Goal: Transaction & Acquisition: Download file/media

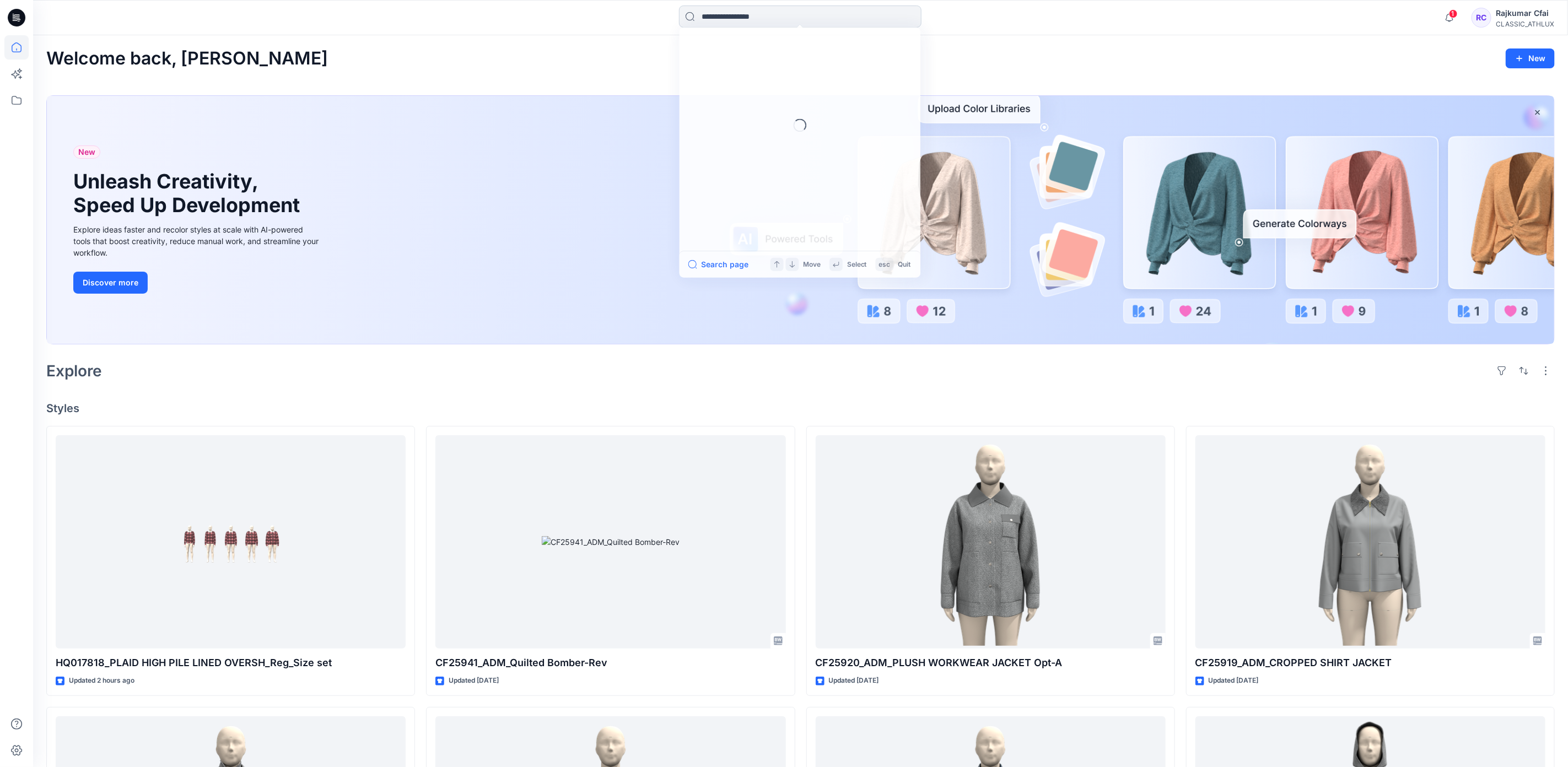
click at [794, 15] on input at bounding box center [800, 17] width 242 height 22
type input "*******"
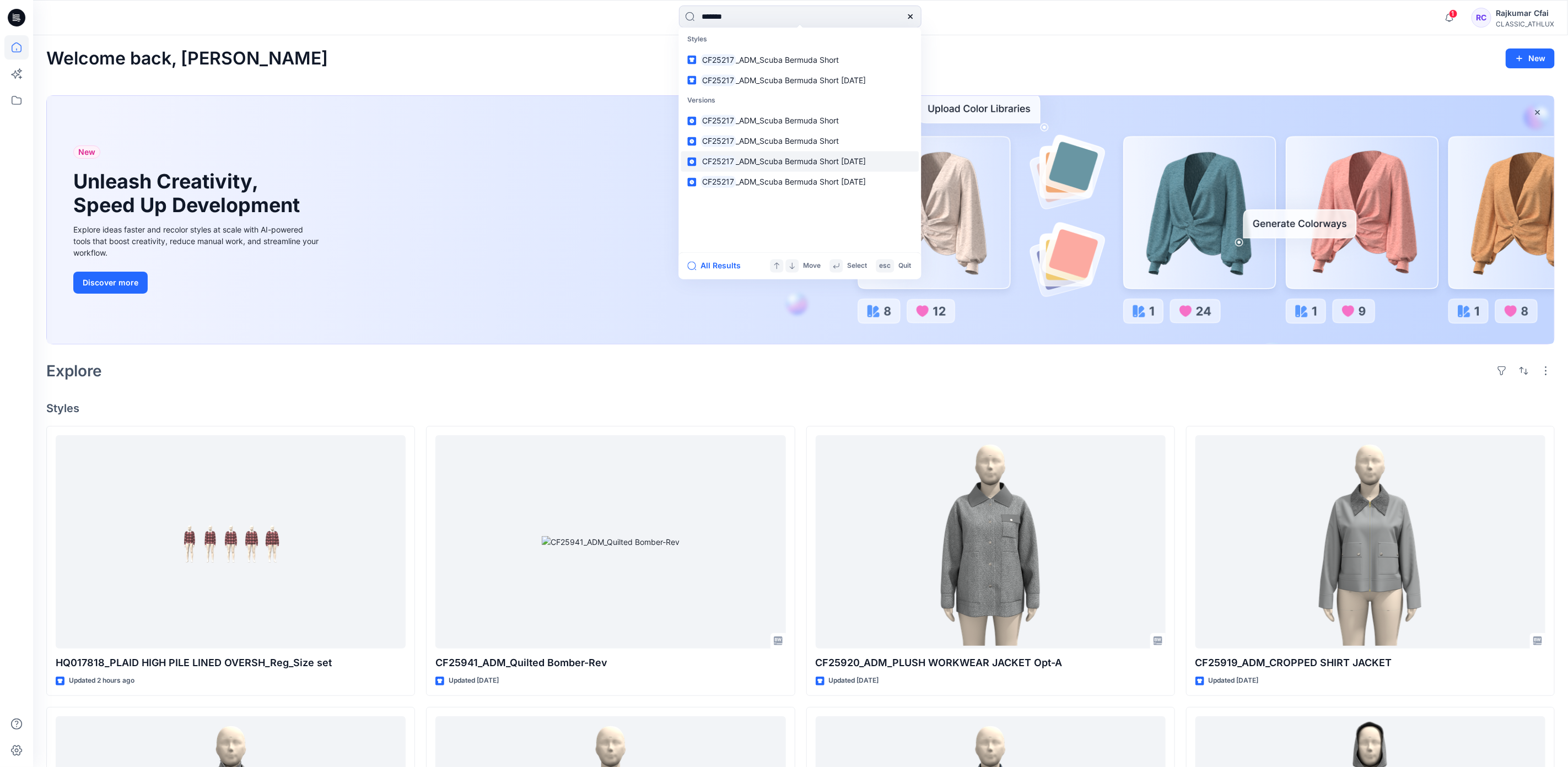
click at [786, 159] on span "_ADM_Scuba Bermuda Short [DATE]" at bounding box center [801, 161] width 130 height 9
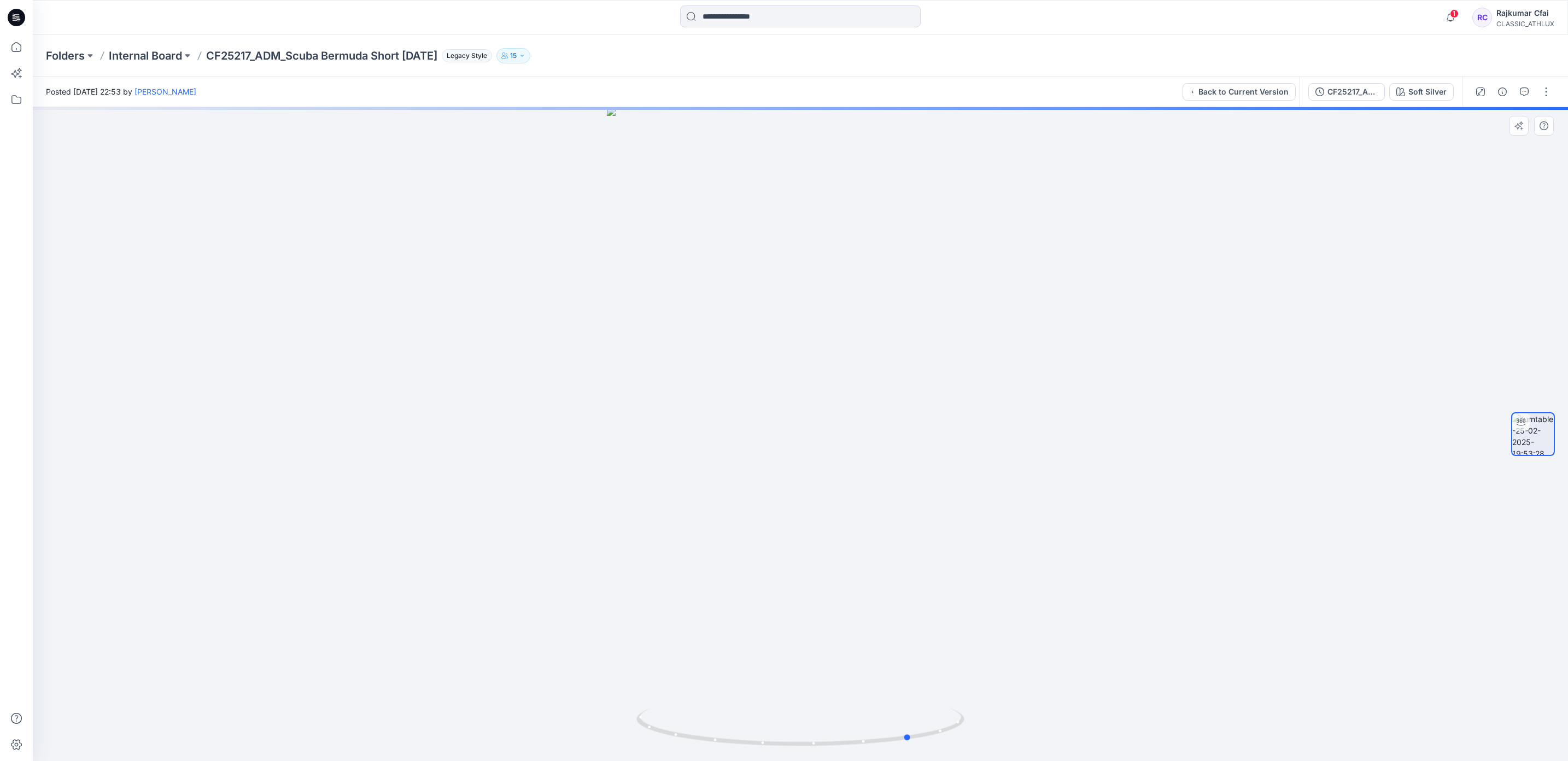
drag, startPoint x: 806, startPoint y: 426, endPoint x: 897, endPoint y: 432, distance: 91.2
click at [897, 432] on div at bounding box center [800, 434] width 1535 height 654
drag, startPoint x: 819, startPoint y: 281, endPoint x: 1027, endPoint y: 293, distance: 208.3
click at [1027, 293] on img at bounding box center [800, 387] width 512 height 748
drag, startPoint x: 937, startPoint y: 294, endPoint x: 788, endPoint y: 320, distance: 151.3
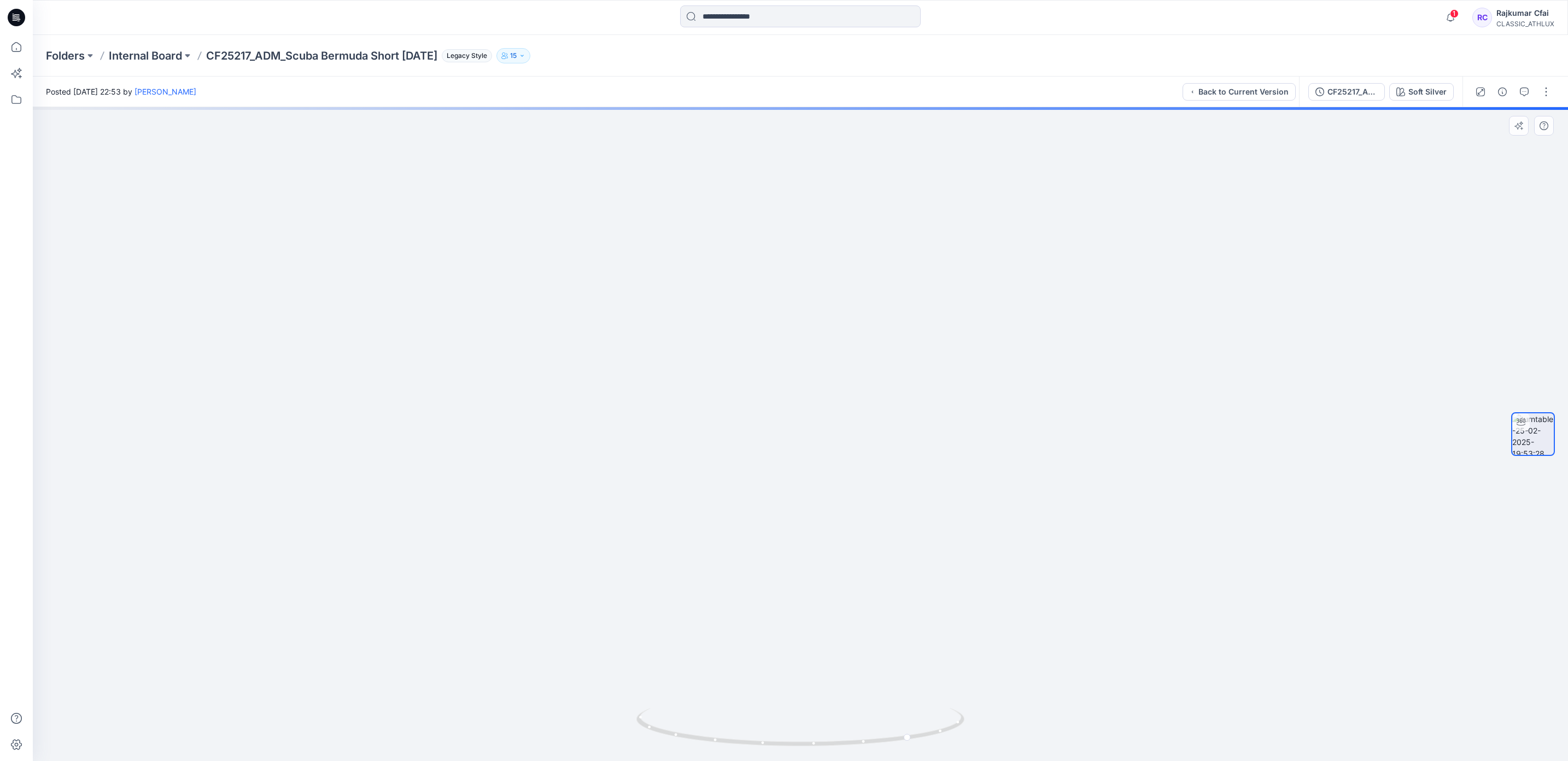
click at [788, 320] on img at bounding box center [800, 398] width 512 height 725
drag, startPoint x: 825, startPoint y: 324, endPoint x: 906, endPoint y: 324, distance: 81.0
click at [906, 324] on img at bounding box center [800, 401] width 512 height 721
drag, startPoint x: 907, startPoint y: 340, endPoint x: 943, endPoint y: 336, distance: 36.2
click at [943, 336] on img at bounding box center [800, 398] width 512 height 725
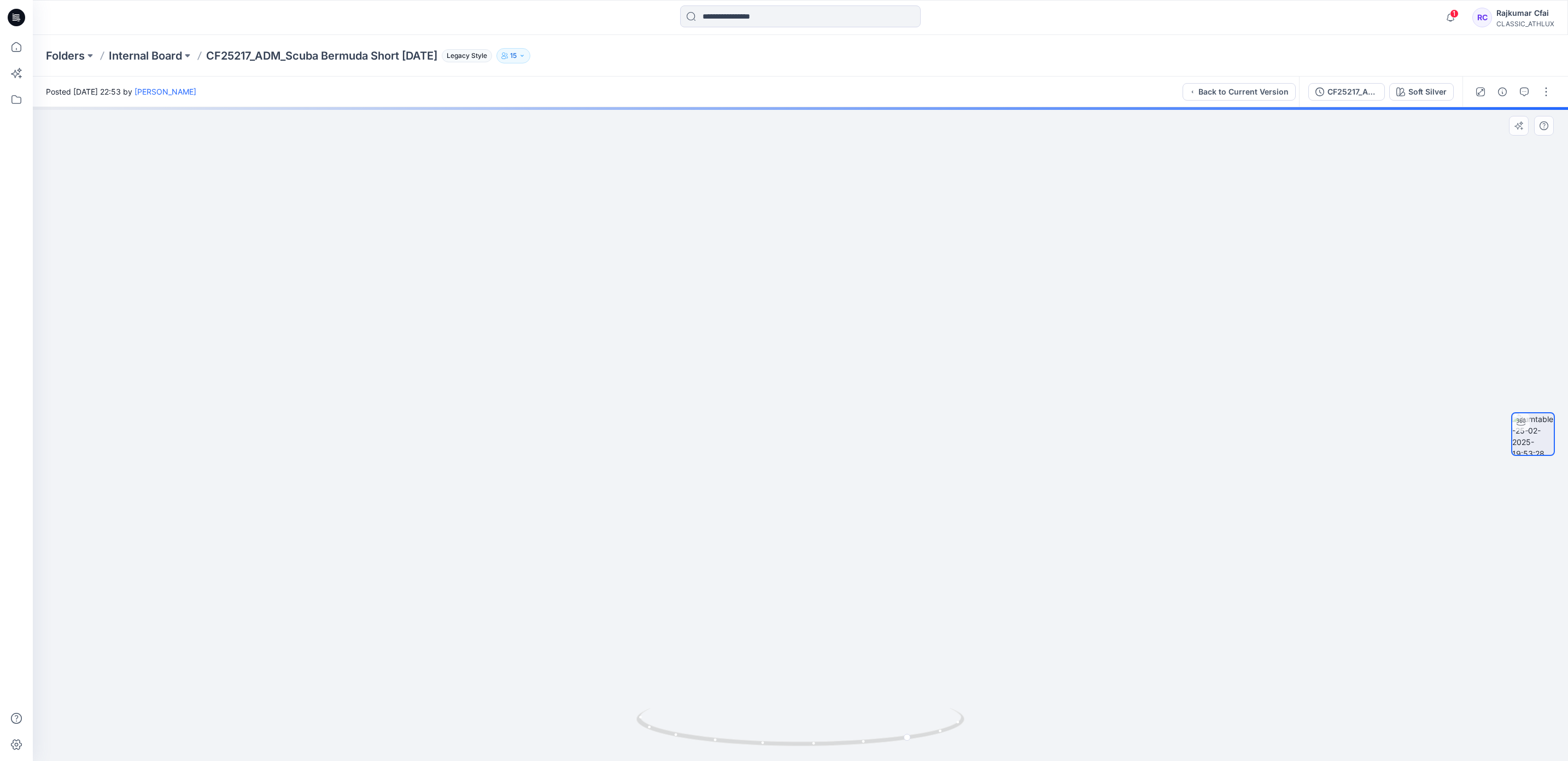
drag, startPoint x: 876, startPoint y: 346, endPoint x: 686, endPoint y: 369, distance: 191.4
click at [686, 369] on img at bounding box center [800, 410] width 512 height 703
drag, startPoint x: 803, startPoint y: 407, endPoint x: 702, endPoint y: 407, distance: 101.0
click at [702, 407] on div at bounding box center [800, 434] width 1535 height 654
drag, startPoint x: 891, startPoint y: 409, endPoint x: 729, endPoint y: 438, distance: 164.6
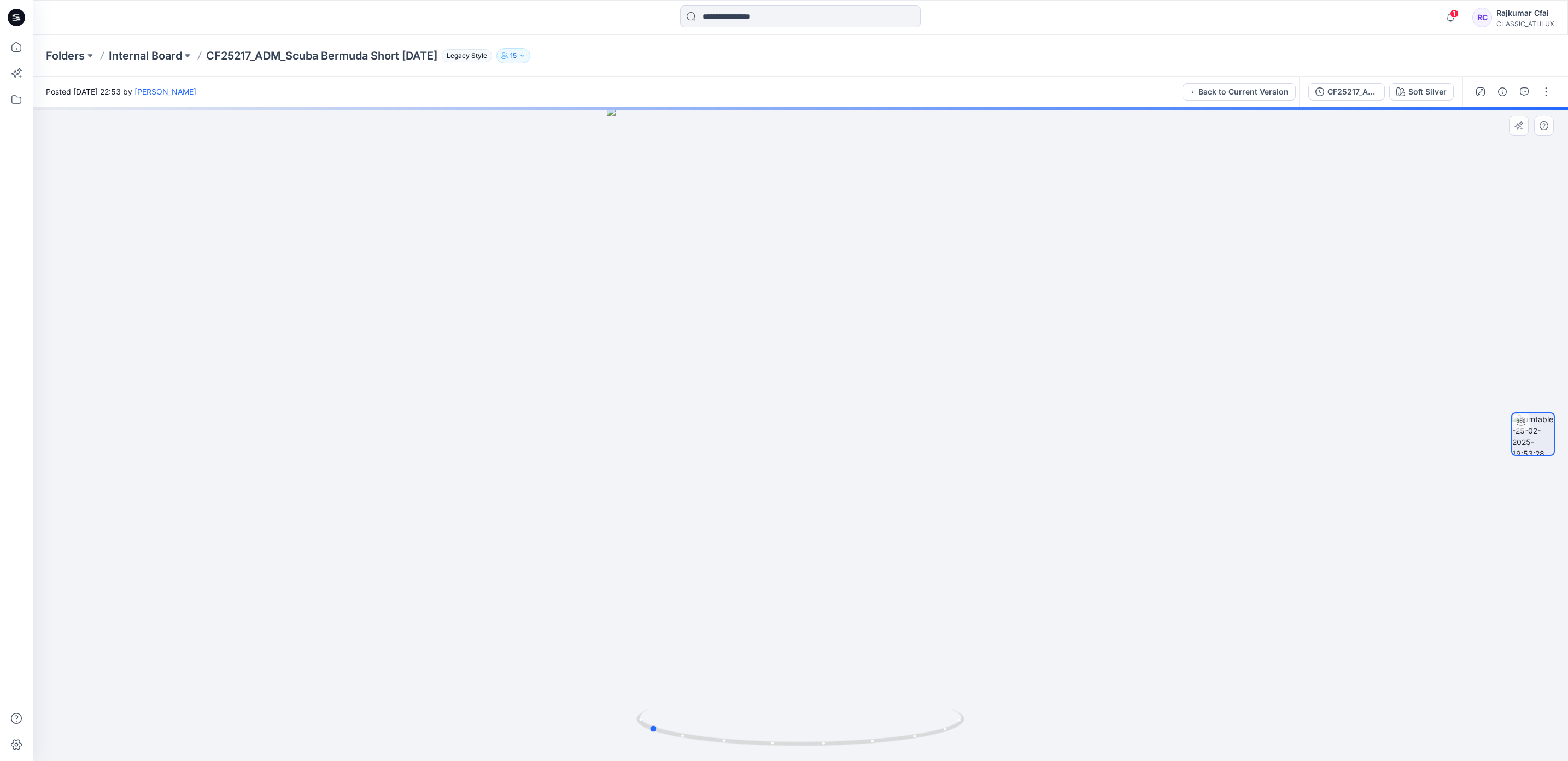
click at [729, 438] on div at bounding box center [800, 434] width 1535 height 654
drag, startPoint x: 729, startPoint y: 437, endPoint x: 991, endPoint y: 448, distance: 262.2
click at [991, 448] on div at bounding box center [800, 434] width 1535 height 654
click at [1357, 89] on div "CF25217_ADM_Scuba Bermuda Short [DATE]" at bounding box center [1353, 92] width 51 height 12
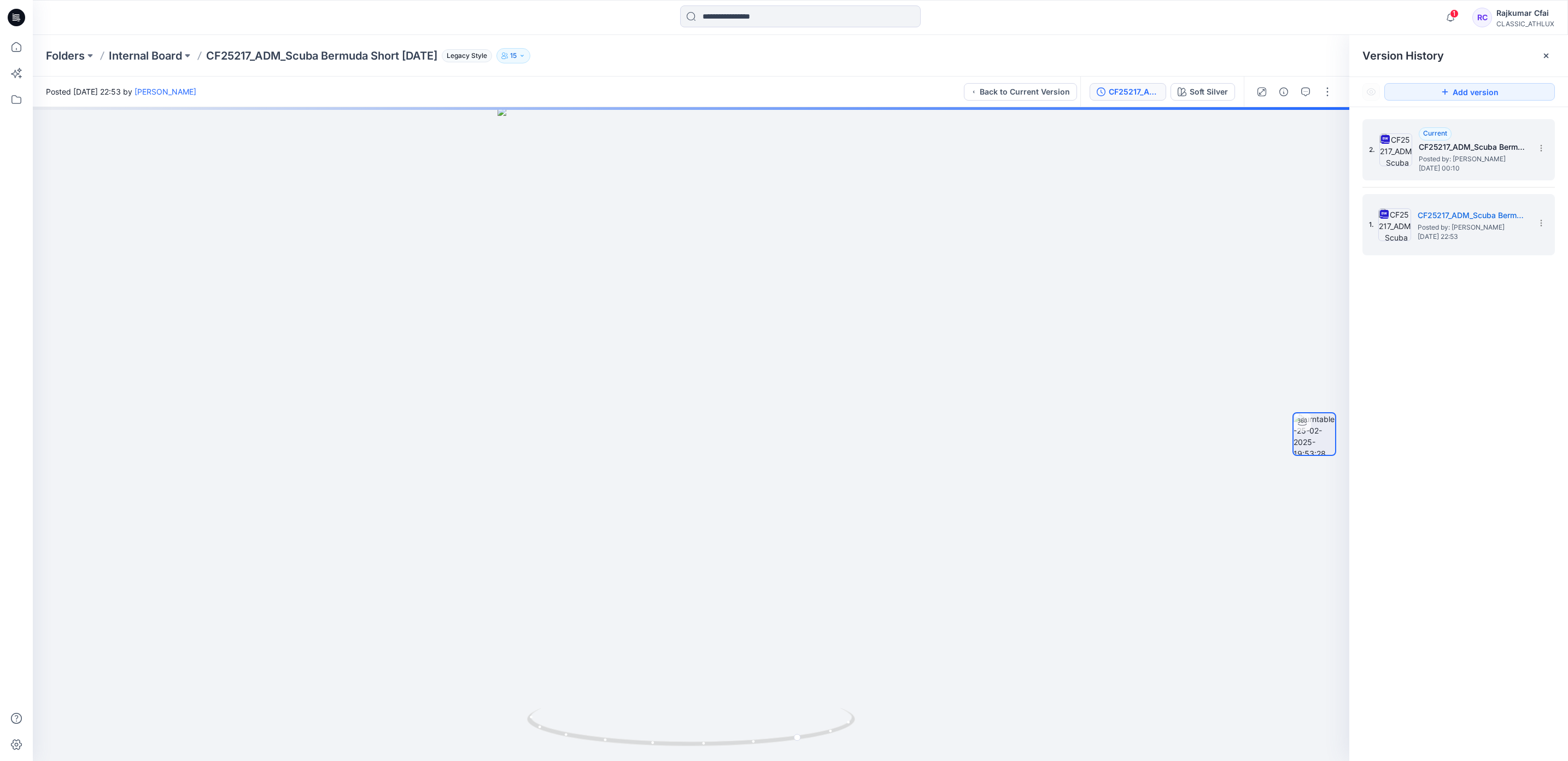
click at [1473, 159] on span "Posted by: [PERSON_NAME]" at bounding box center [1474, 159] width 110 height 11
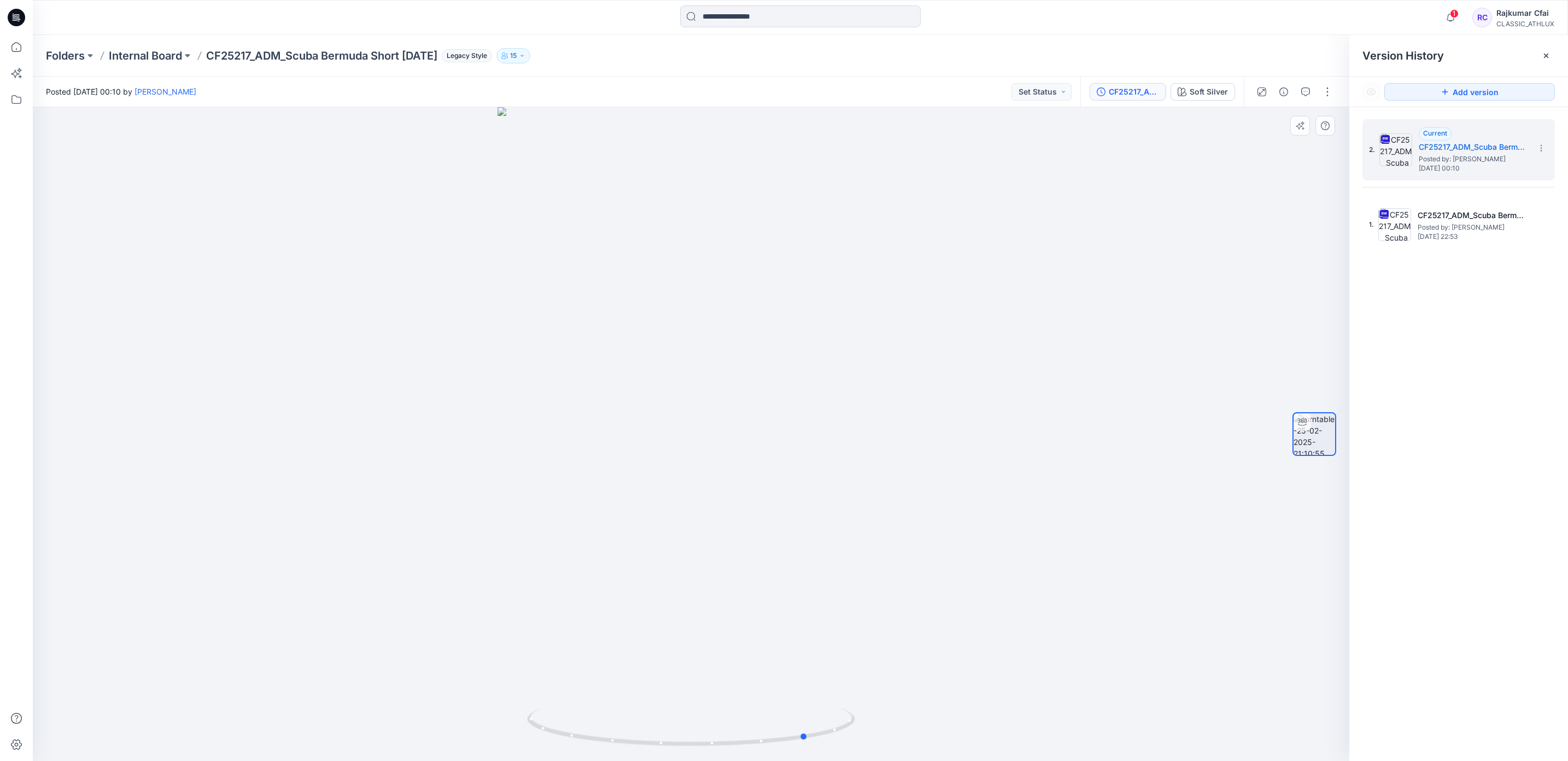
drag, startPoint x: 774, startPoint y: 438, endPoint x: 889, endPoint y: 446, distance: 115.3
click at [889, 446] on div at bounding box center [691, 434] width 1317 height 654
click at [1482, 220] on h5 "CF25217_ADM_Scuba Bermuda Short [DATE]" at bounding box center [1472, 216] width 110 height 13
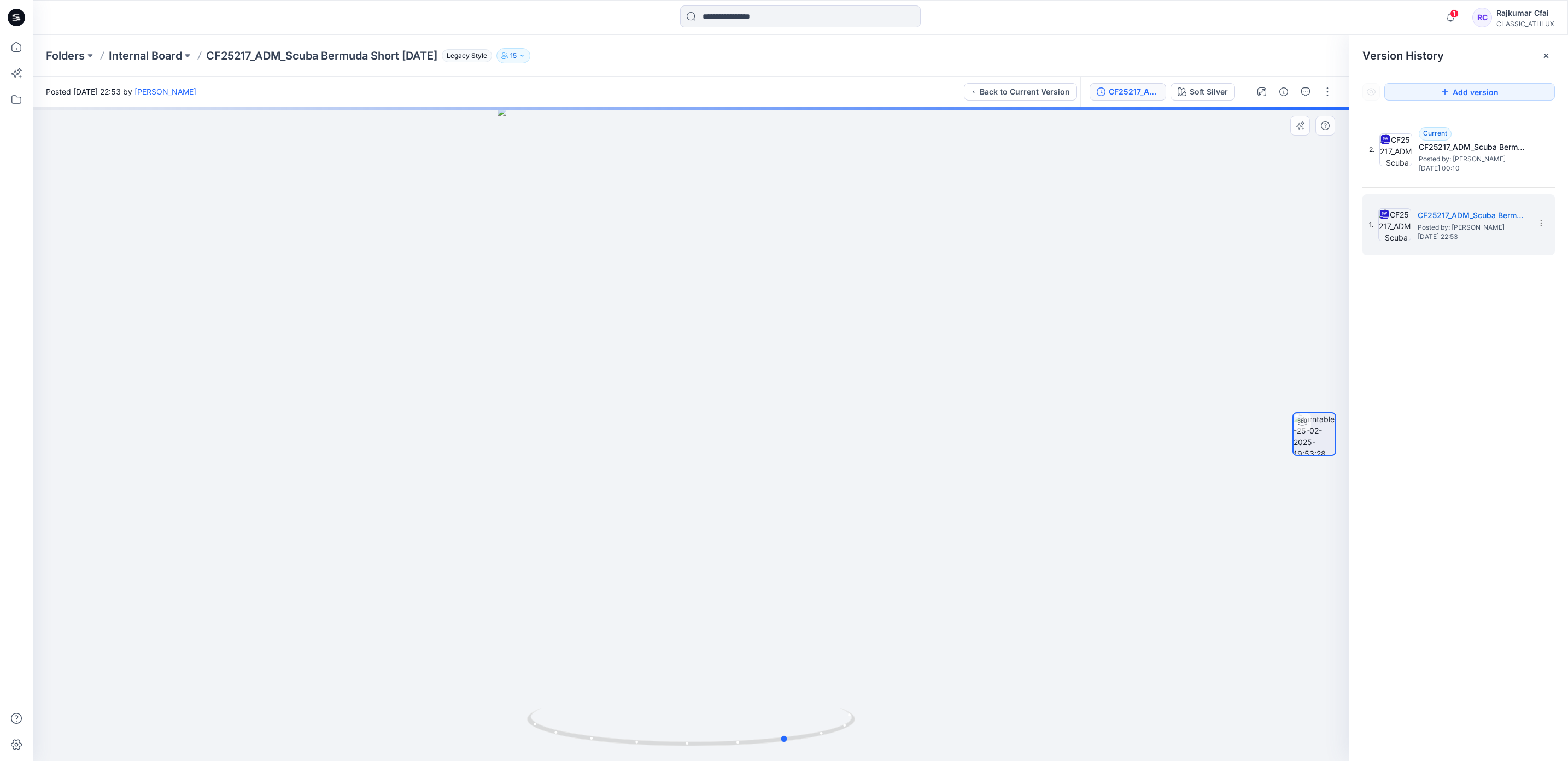
drag, startPoint x: 786, startPoint y: 397, endPoint x: 877, endPoint y: 395, distance: 91.0
click at [877, 395] on div at bounding box center [691, 434] width 1317 height 654
click at [1440, 158] on span "Posted by: [PERSON_NAME]" at bounding box center [1474, 159] width 110 height 11
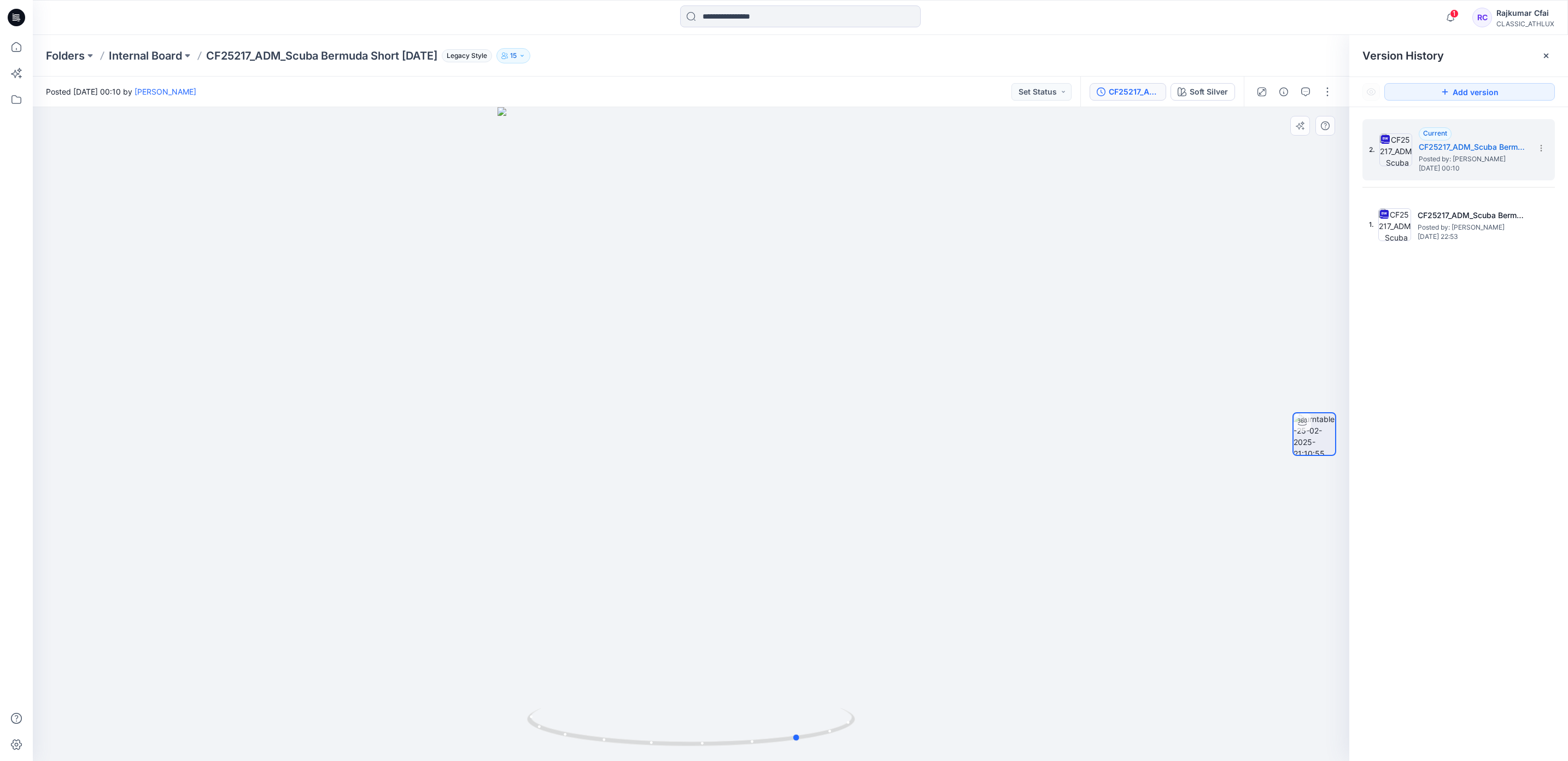
drag, startPoint x: 679, startPoint y: 384, endPoint x: 786, endPoint y: 391, distance: 107.2
click at [786, 391] on div at bounding box center [691, 434] width 1317 height 654
click at [1419, 228] on span "Posted by: [PERSON_NAME]" at bounding box center [1472, 228] width 110 height 11
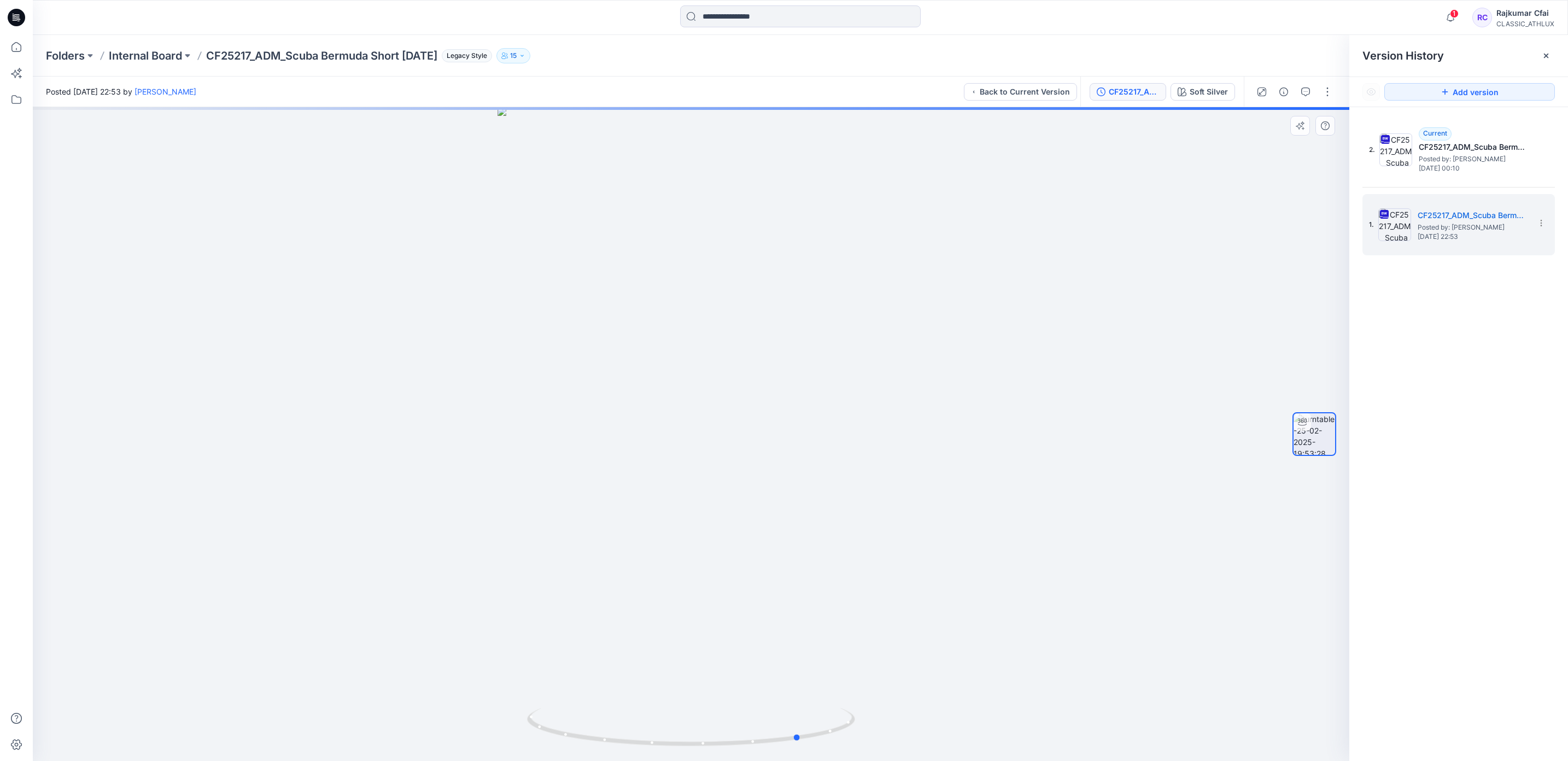
drag, startPoint x: 794, startPoint y: 376, endPoint x: 904, endPoint y: 381, distance: 110.1
click at [904, 381] on div at bounding box center [691, 434] width 1317 height 654
click at [1422, 159] on span "Posted by: [PERSON_NAME]" at bounding box center [1474, 159] width 110 height 11
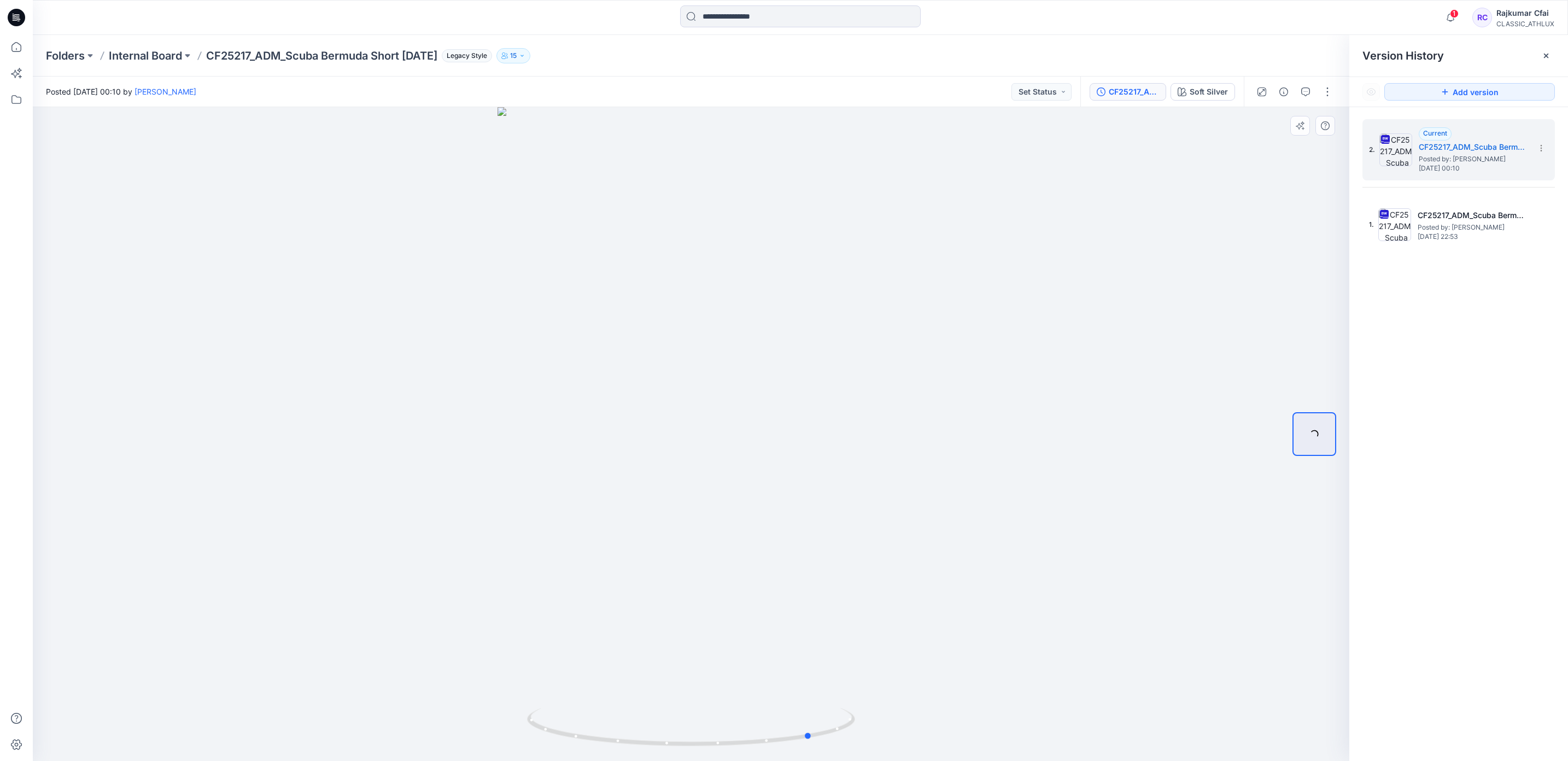
drag, startPoint x: 735, startPoint y: 524, endPoint x: 831, endPoint y: 518, distance: 96.2
click at [831, 518] on div at bounding box center [691, 434] width 1317 height 654
click at [1455, 223] on span "Posted by: [PERSON_NAME]" at bounding box center [1472, 228] width 110 height 11
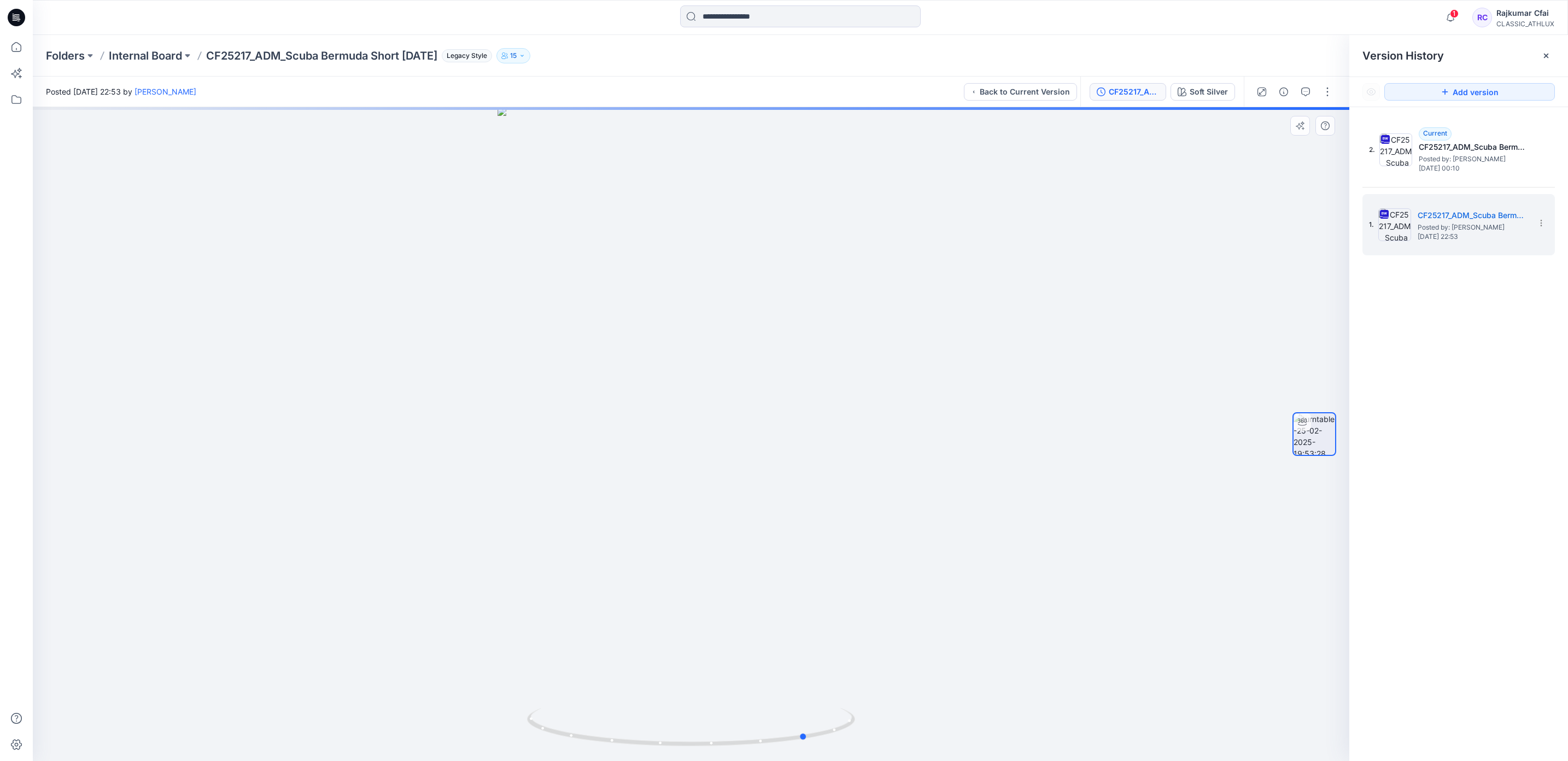
drag, startPoint x: 745, startPoint y: 359, endPoint x: 786, endPoint y: 373, distance: 43.3
click at [786, 373] on div at bounding box center [691, 434] width 1317 height 654
click at [1438, 164] on span "[DATE] 00:10" at bounding box center [1474, 168] width 110 height 8
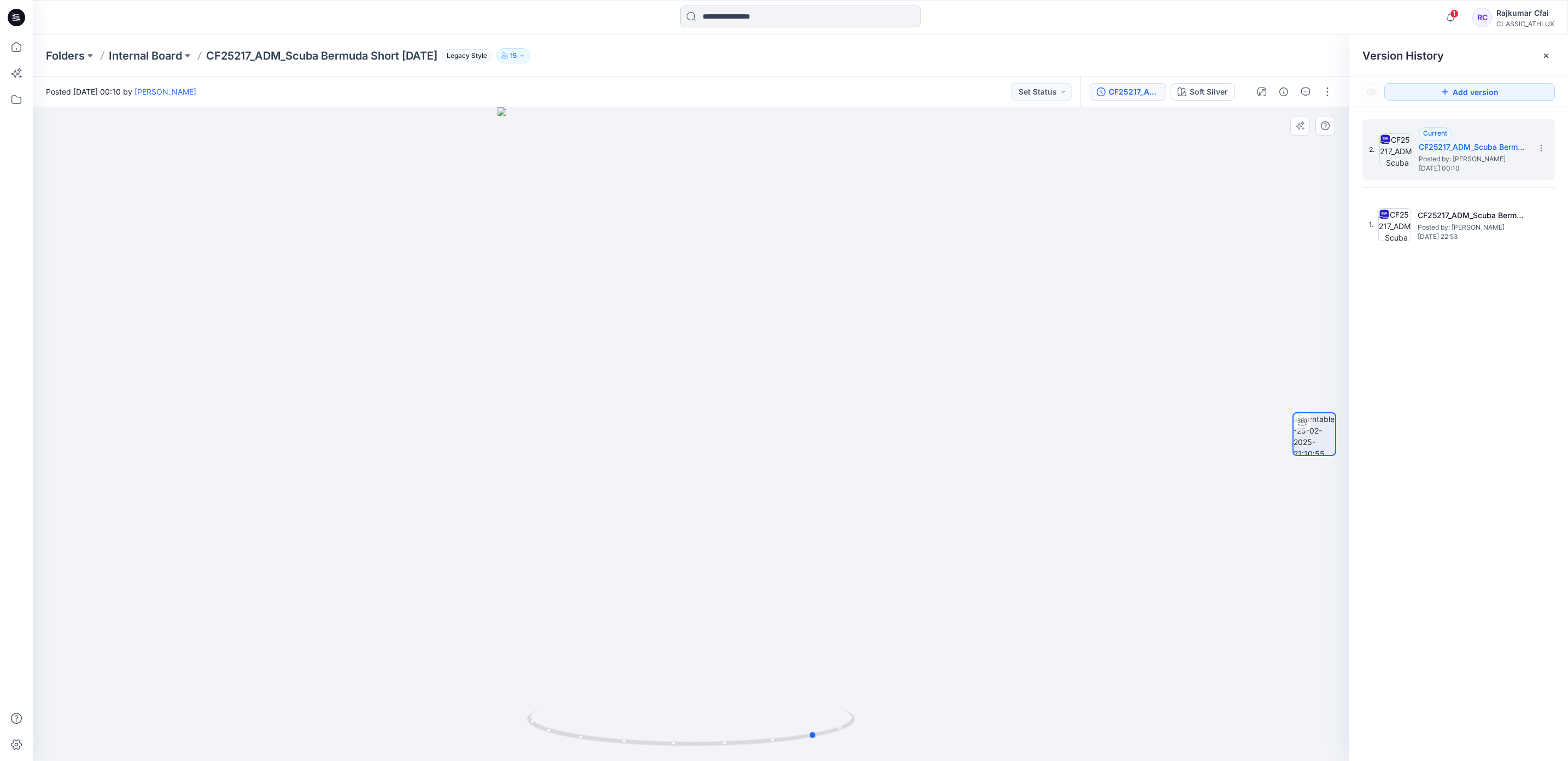
click at [728, 374] on div at bounding box center [691, 434] width 1317 height 654
drag, startPoint x: 738, startPoint y: 343, endPoint x: 728, endPoint y: 343, distance: 10.0
click at [728, 343] on div at bounding box center [691, 434] width 1317 height 654
click at [1542, 146] on icon at bounding box center [1541, 148] width 9 height 9
click at [1493, 169] on span "Download Source BW File" at bounding box center [1486, 170] width 91 height 13
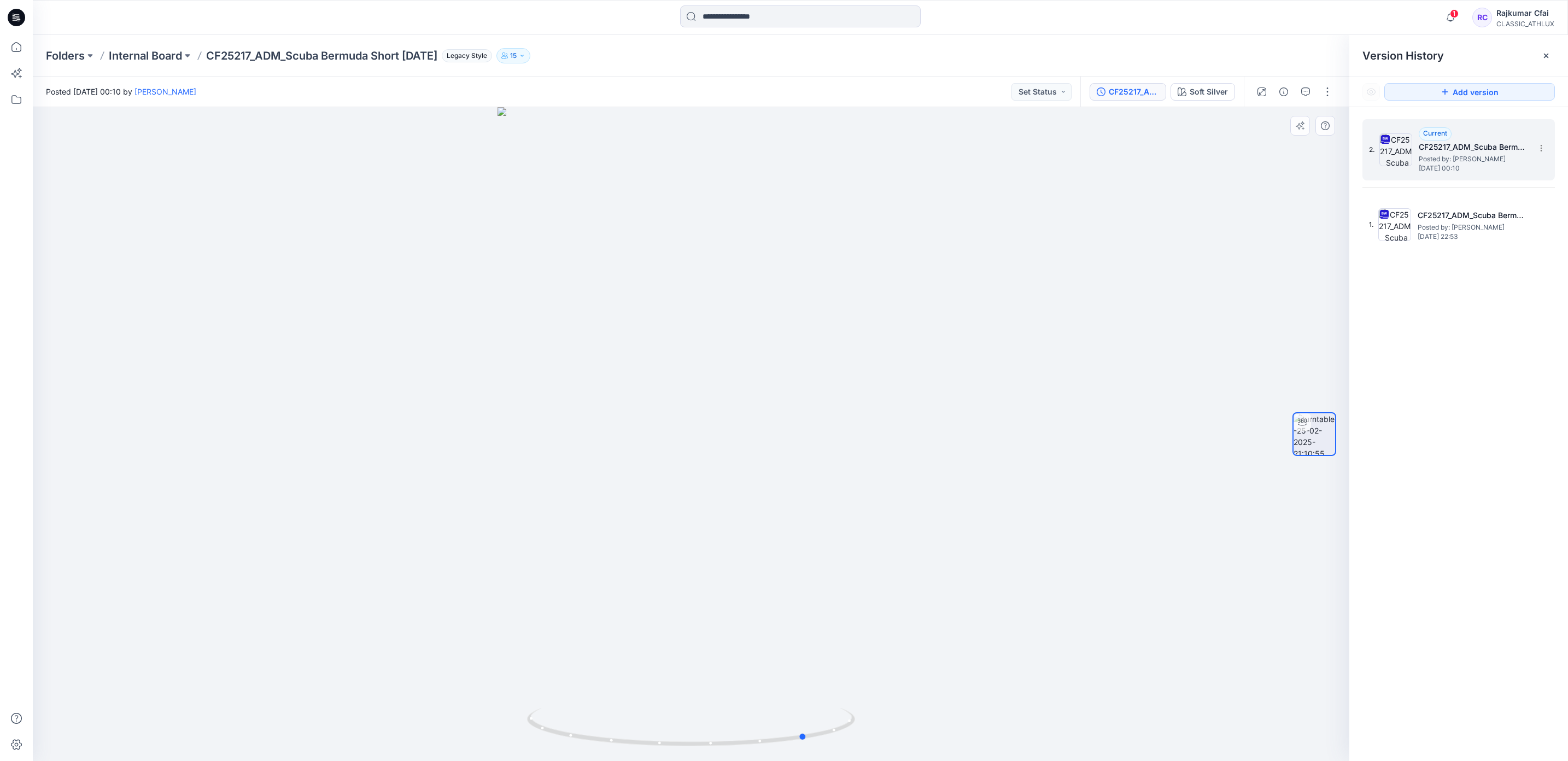
drag, startPoint x: 1381, startPoint y: 87, endPoint x: 1242, endPoint y: 175, distance: 164.5
click at [1242, 175] on div at bounding box center [691, 434] width 1317 height 654
click at [1177, 230] on div at bounding box center [691, 434] width 1317 height 654
click at [929, 634] on div at bounding box center [691, 434] width 1317 height 654
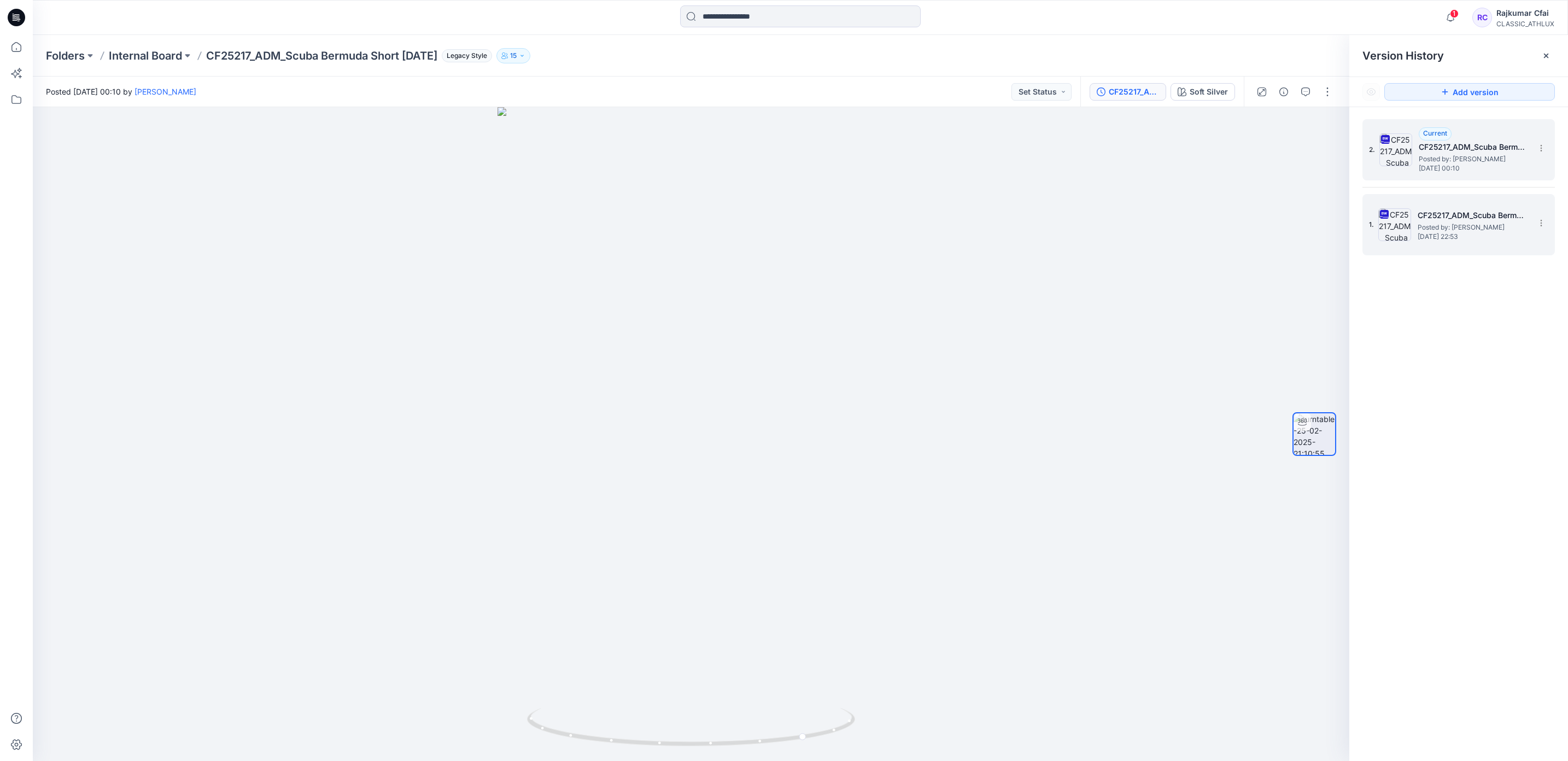
click at [1458, 222] on span "Posted by: [PERSON_NAME]" at bounding box center [1472, 228] width 110 height 11
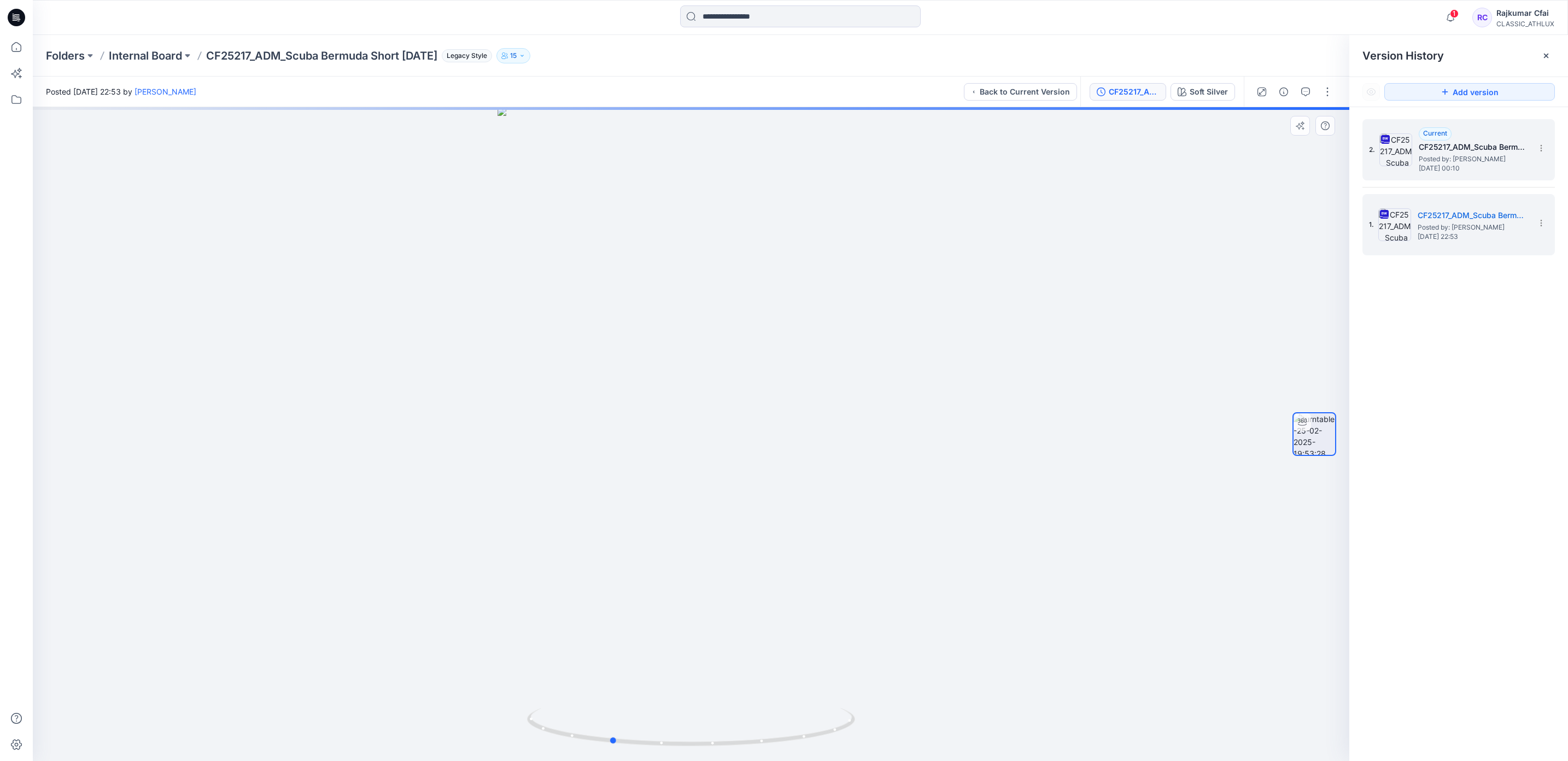
drag, startPoint x: 615, startPoint y: 390, endPoint x: 853, endPoint y: 405, distance: 238.5
click at [856, 404] on div at bounding box center [691, 434] width 1317 height 654
drag, startPoint x: 702, startPoint y: 461, endPoint x: 899, endPoint y: 438, distance: 198.3
click at [899, 438] on div at bounding box center [691, 434] width 1317 height 654
click at [1501, 155] on span "Posted by: [PERSON_NAME]" at bounding box center [1474, 159] width 110 height 11
